Goal: Complete application form: Complete application form

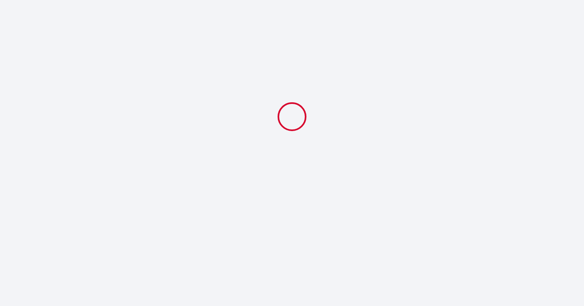
select select
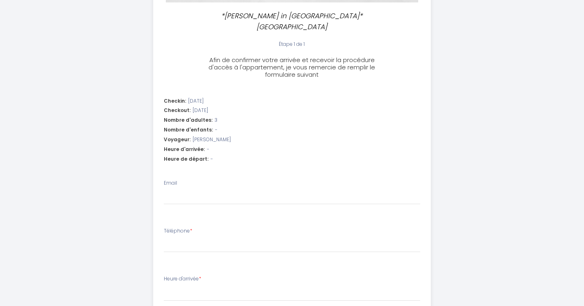
scroll to position [195, 0]
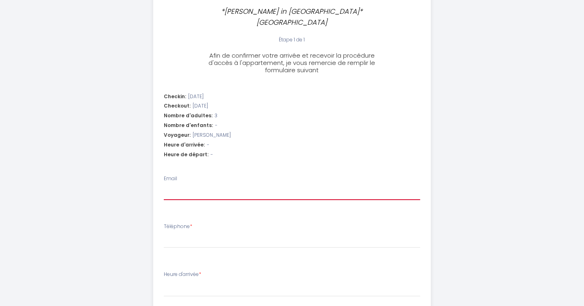
click at [208, 186] on input "Email" at bounding box center [292, 193] width 256 height 15
type input "d"
select select
type input "di"
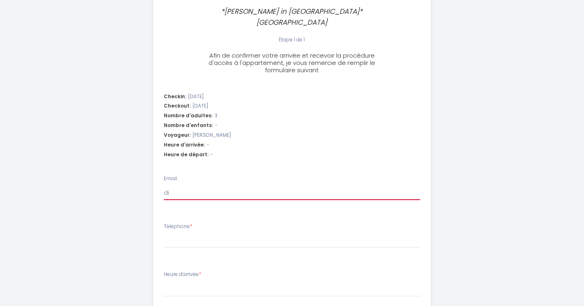
select select
type input "die"
select select
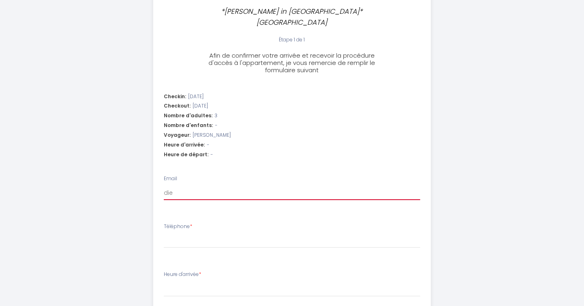
type input "dieg"
select select
type input "diego"
select select
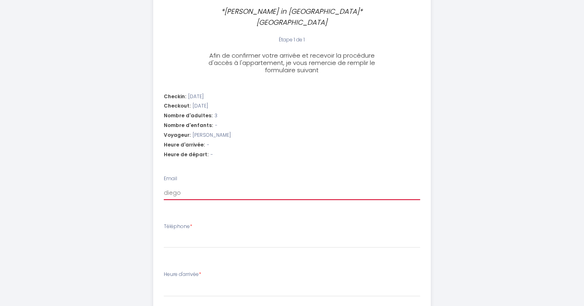
select select
type input "diego."
select select
type input "diego.t"
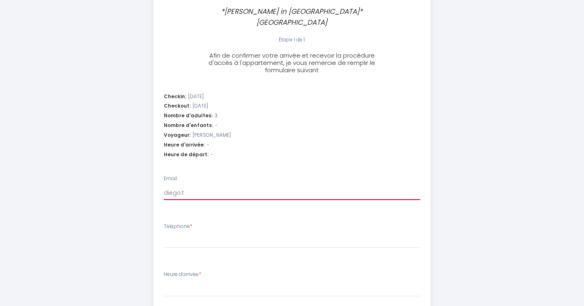
select select
type input "[DOMAIN_NAME]"
select select
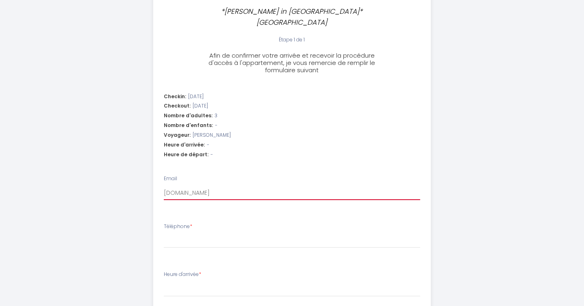
type input "diego.tor"
select select
type input "diego.torr"
select select
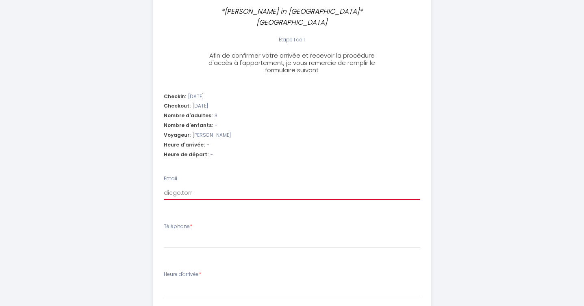
select select
type input "diego.torre"
select select
type input "diego.[PERSON_NAME]"
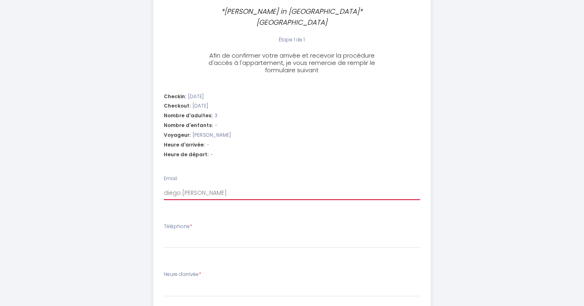
select select
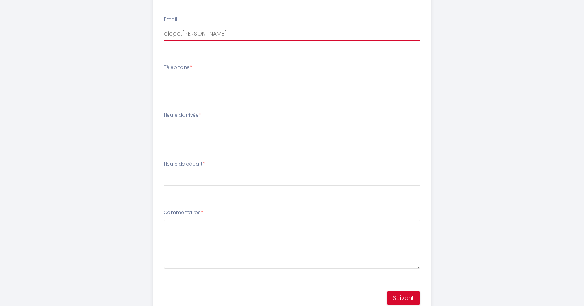
scroll to position [353, 0]
type input "diego.torre"
select select
type input "diego.torr"
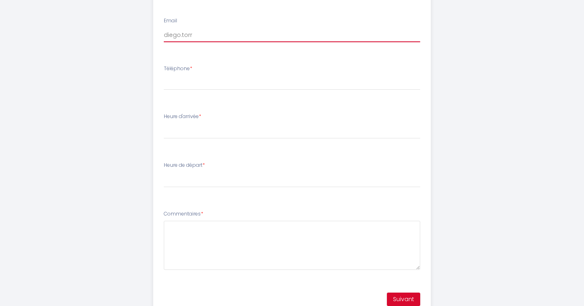
select select
type input "diego.tor"
select select
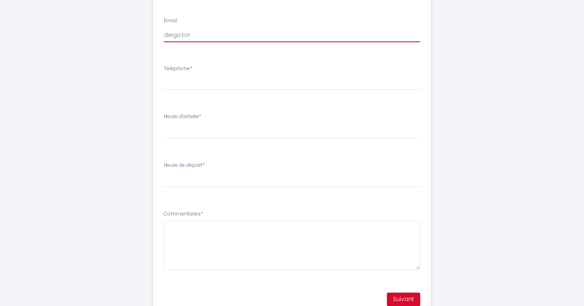
type input "[DOMAIN_NAME]"
select select
type input "diego.t"
select select
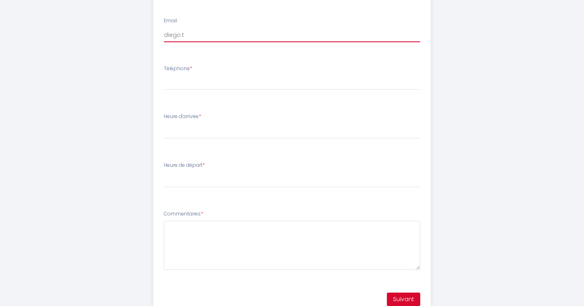
select select
type input "diego."
select select
type input "diego"
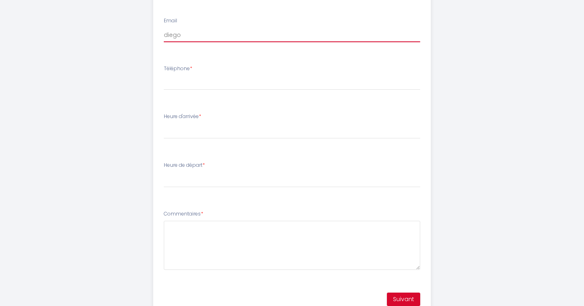
select select
type input "dieg"
select select
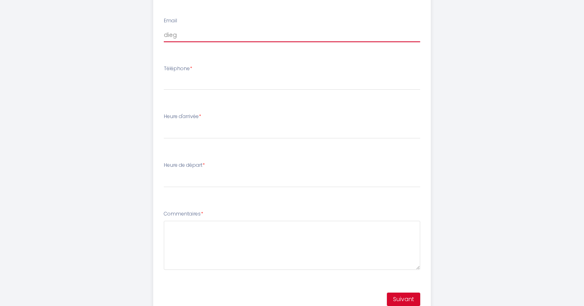
type input "die"
select select
type input "di"
select select
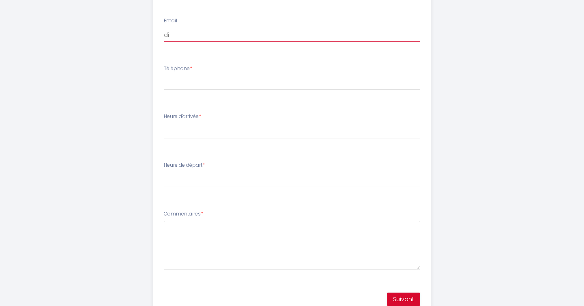
select select
type input "d"
select select
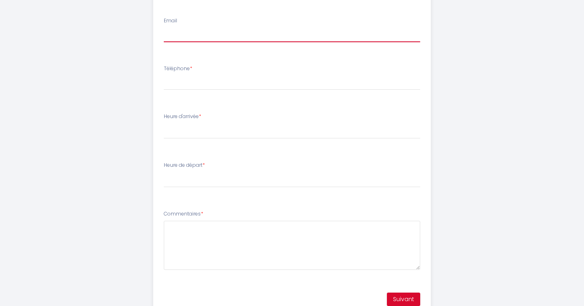
select select
type input "c"
select select
type input "ch"
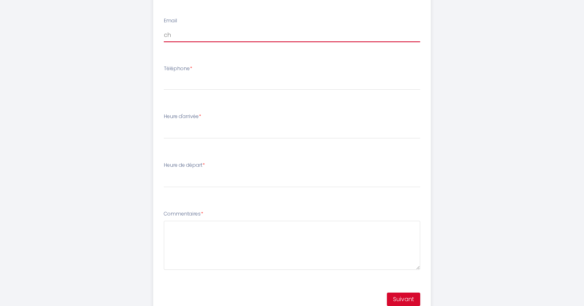
select select
type input "ch+"
select select
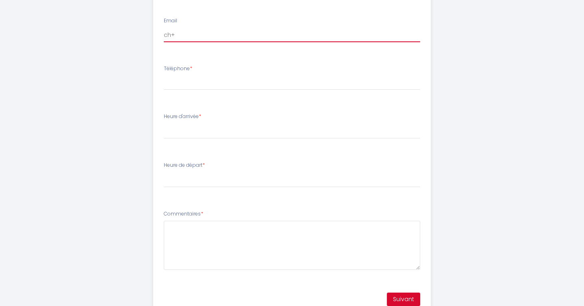
type input "ch"
select select
type input "ch."
select select
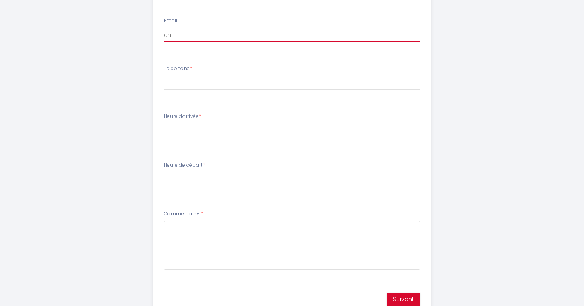
select select
type input "ch.v"
select select
type input "[DOMAIN_NAME]"
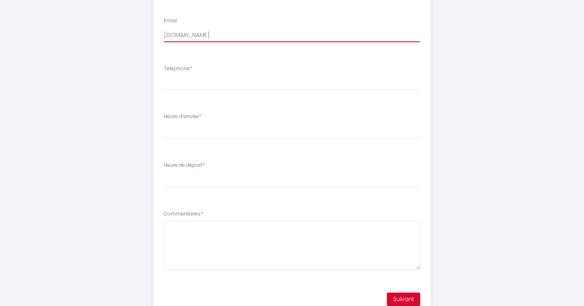
select select
type input "[DOMAIN_NAME]"
select select
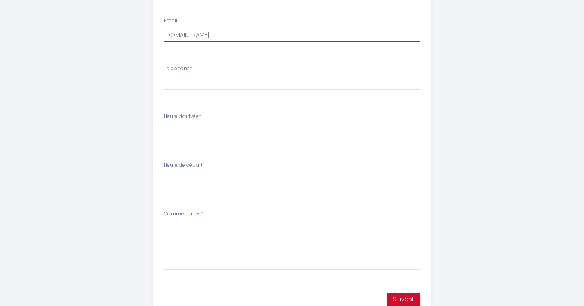
type input "ch.vins"
select select
type input "ch.vinso"
select select
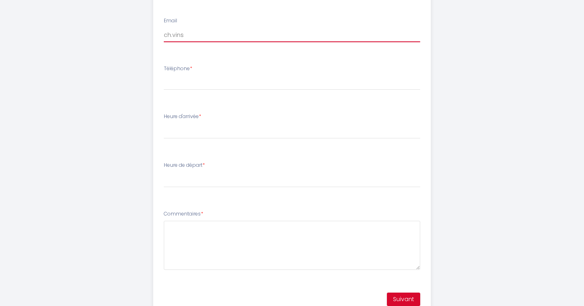
select select
type input "ch.vinsou"
select select
type input "ch.vinsous"
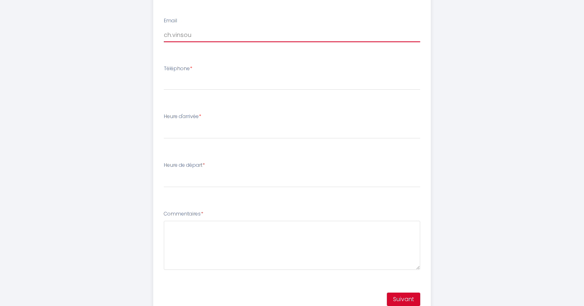
select select
type input "ch.vinsous@"
select select
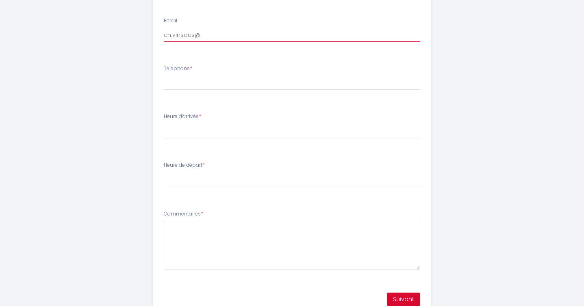
type input "ch.vinsous@g"
select select
type input "ch.vinsous@gm"
select select
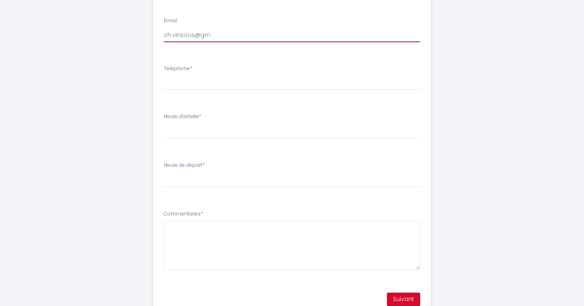
select select
type input "ch.vinsous@gma"
select select
type input "ch.vinsous@gmai"
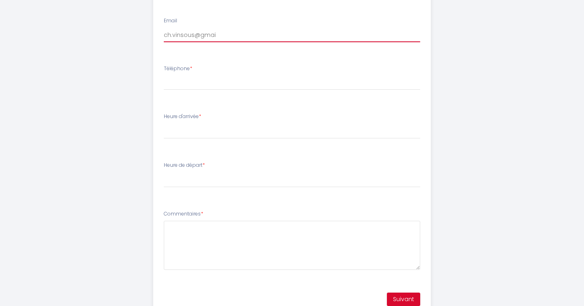
select select
type input "[EMAIL_ADDRESS]"
select select
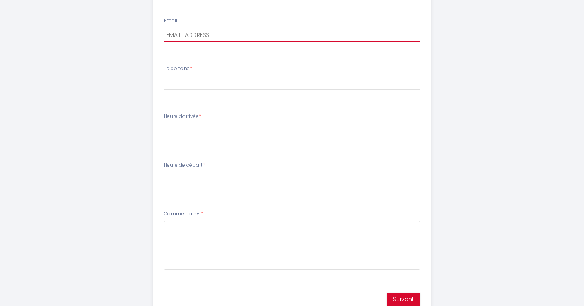
type input "[EMAIL_ADDRESS]."
select select
type input "ch.vinsous@gmail.c"
select select
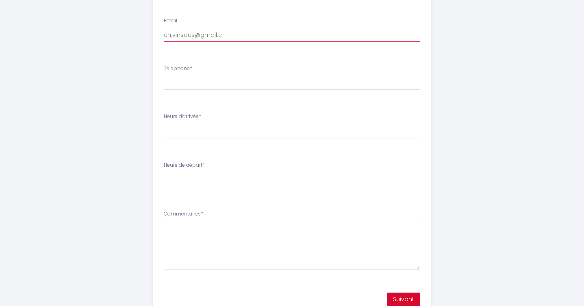
select select
type input "[EMAIL_ADDRESS][DOMAIN_NAME]"
select select
type input "[EMAIL_ADDRESS][DOMAIN_NAME]"
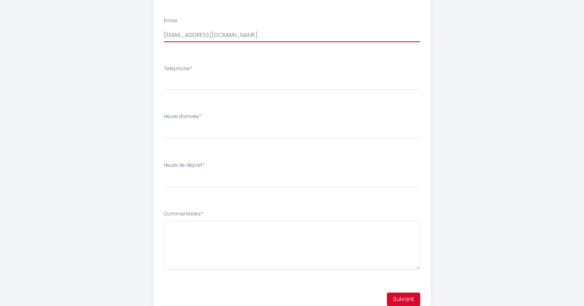
select select
type input "[EMAIL_ADDRESS][DOMAIN_NAME]"
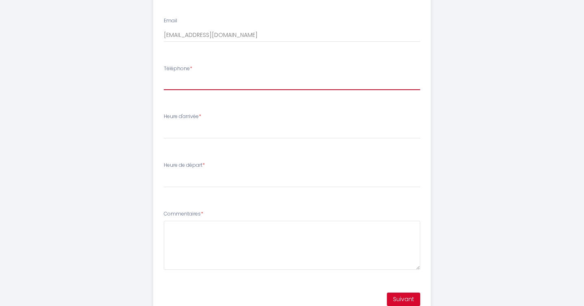
type input "0"
select select
type input "07"
select select
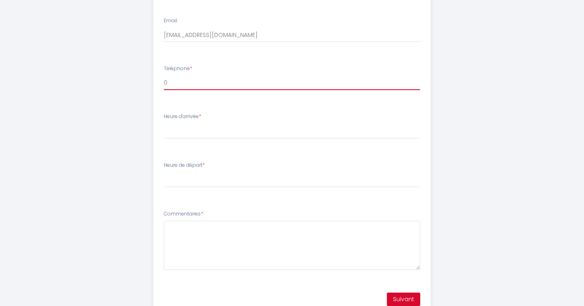
select select
type input "077"
select select
type input "0777"
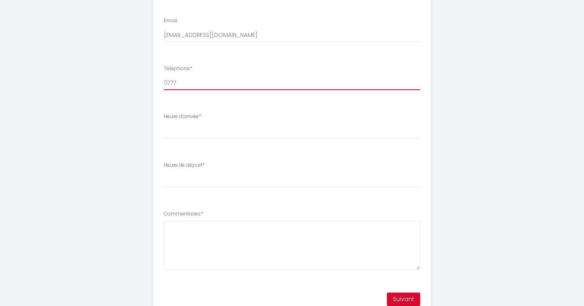
select select
type input "07776"
select select
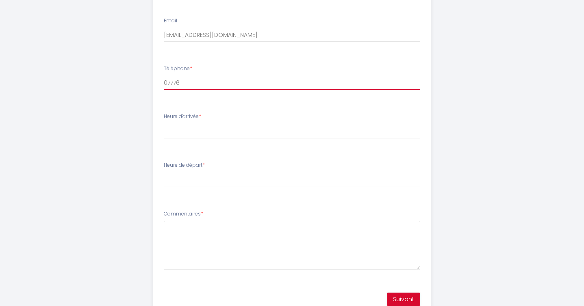
type input "077769"
select select
type input "0777697"
select select
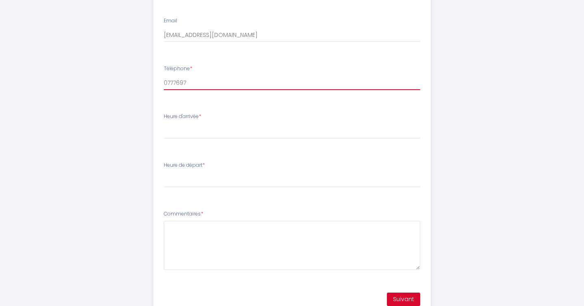
select select
type input "07776970"
select select
type input "077769701"
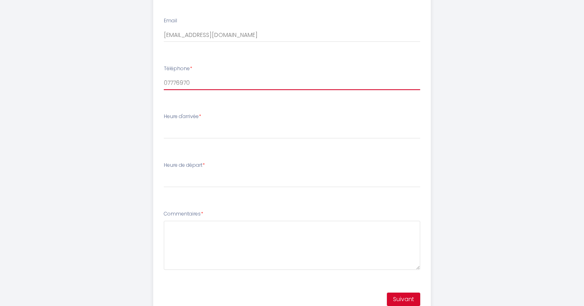
select select
type input "0777697013"
select select
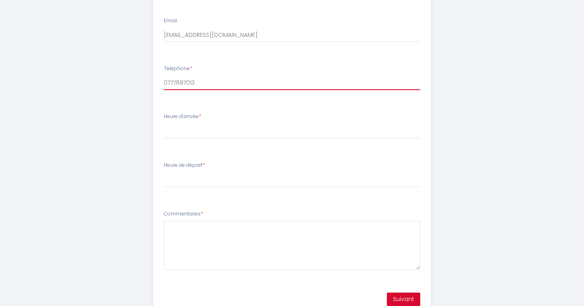
type input "0777697013"
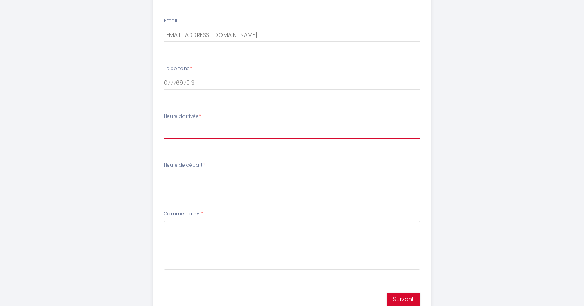
click at [195, 123] on select "15:00 15:30 16:00 16:30 17:00 17:30 18:00 18:30 19:00 19:30 20:00 20:30 21:00 2…" at bounding box center [292, 130] width 256 height 15
select select "20:00"
click at [164, 123] on select "15:00 15:30 16:00 16:30 17:00 17:30 18:00 18:30 19:00 19:30 20:00 20:30 21:00 2…" at bounding box center [292, 130] width 256 height 15
select select
click at [193, 126] on select "15:00 15:30 16:00 16:30 17:00 17:30 18:00 18:30 19:00 19:30 20:00 20:30 21:00 2…" at bounding box center [292, 130] width 256 height 15
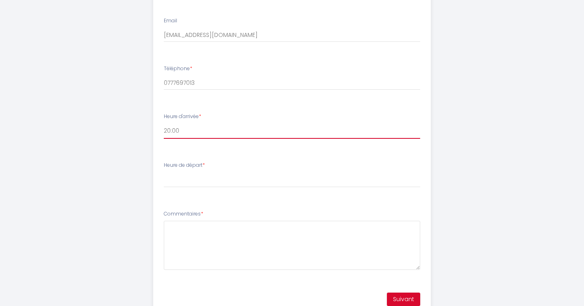
select select "19:30"
click at [164, 123] on select "15:00 15:30 16:00 16:30 17:00 17:30 18:00 18:30 19:00 19:30 20:00 20:30 21:00 2…" at bounding box center [292, 130] width 256 height 15
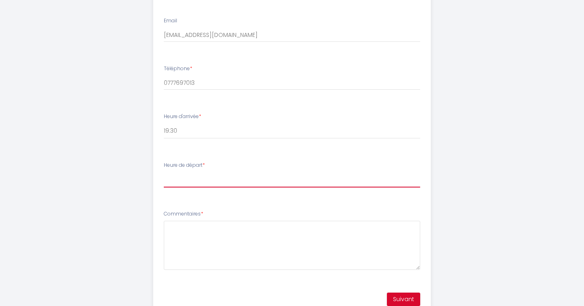
click at [186, 173] on select "00:00 00:30 01:00 01:30 02:00 02:30 03:00 03:30 04:00 04:30 05:00 05:30 06:00 0…" at bounding box center [292, 179] width 256 height 15
select select "10:00"
click at [164, 172] on select "00:00 00:30 01:00 01:30 02:00 02:30 03:00 03:30 04:00 04:30 05:00 05:30 06:00 0…" at bounding box center [292, 179] width 256 height 15
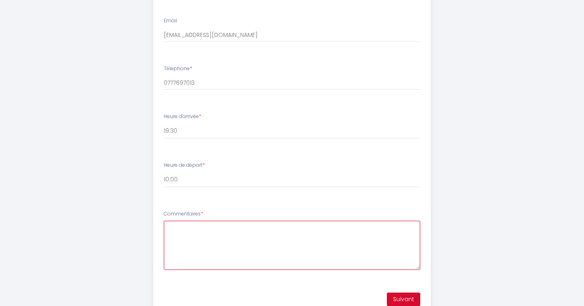
click at [181, 225] on textarea "Commentaires *" at bounding box center [292, 245] width 256 height 49
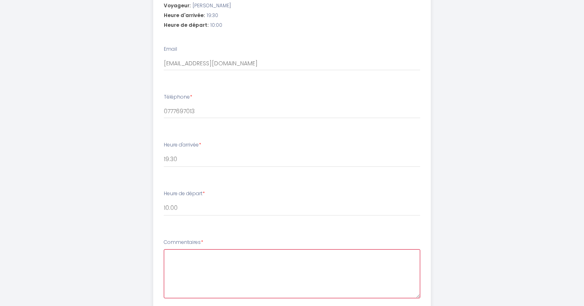
scroll to position [326, 0]
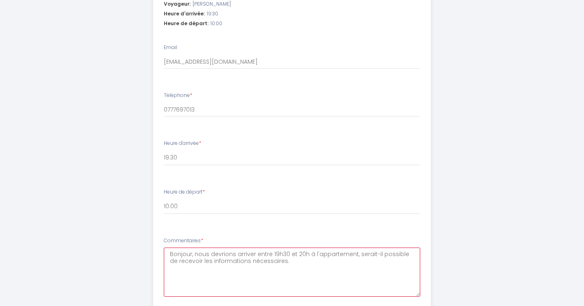
click at [305, 248] on textarea "Bonjour, nous devrions arriver entre 19h30 et 20h à l'appartement, serait-il po…" at bounding box center [292, 272] width 256 height 49
click at [312, 252] on textarea "Bonjour, nous devrions arriver entre 19h30 et 20h ce soir à l'appartement, sera…" at bounding box center [292, 272] width 256 height 49
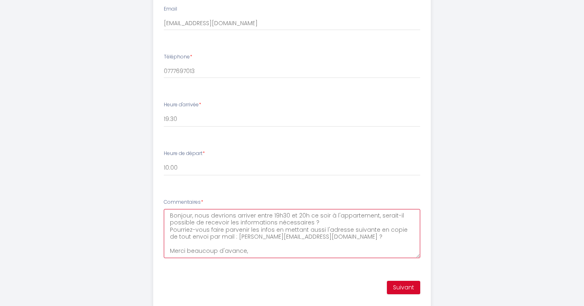
scroll to position [376, 0]
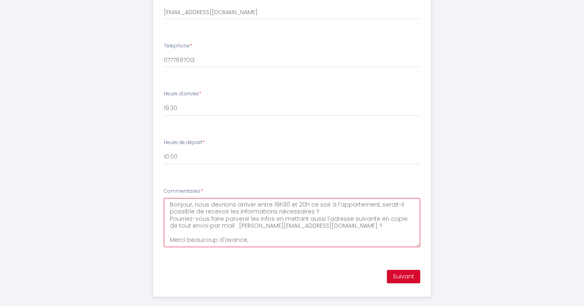
type textarea "Bonjour, nous devrions arriver entre 19h30 et 20h ce soir à l'appartement, sera…"
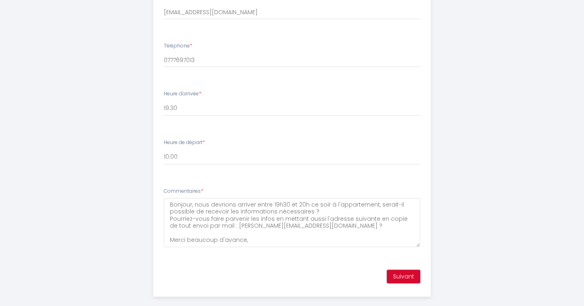
click at [403, 270] on button "Suivant" at bounding box center [403, 277] width 33 height 14
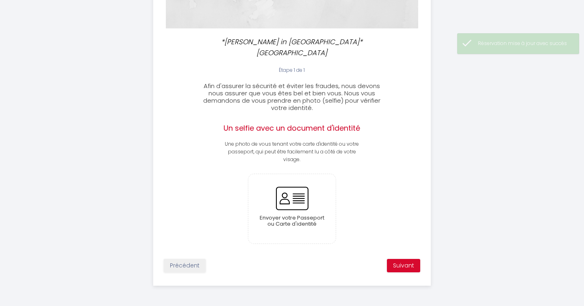
scroll to position [154, 0]
